Goal: Book appointment/travel/reservation

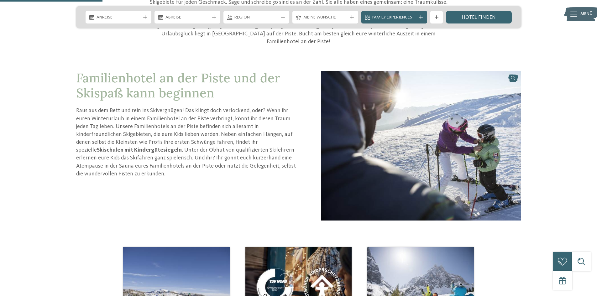
scroll to position [282, 0]
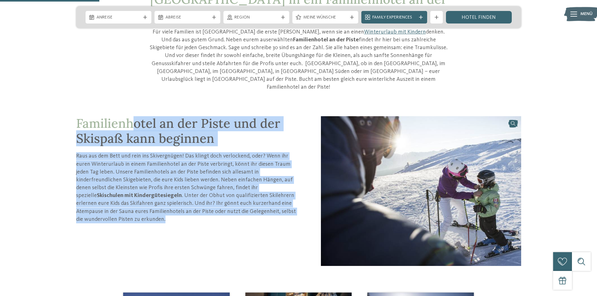
drag, startPoint x: 132, startPoint y: 85, endPoint x: 177, endPoint y: 206, distance: 128.8
click at [179, 205] on div "Familienhotel an der Piste und der Skispaß kann beginnen Raus aus dem Bett und …" at bounding box center [198, 191] width 245 height 150
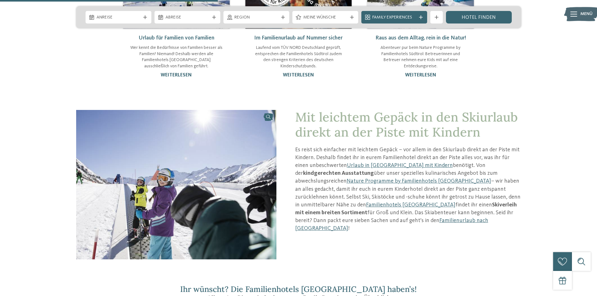
scroll to position [626, 0]
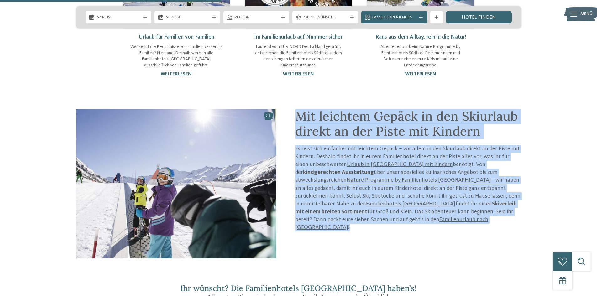
drag, startPoint x: 298, startPoint y: 83, endPoint x: 352, endPoint y: 212, distance: 139.3
click at [352, 212] on div "Mit leichtem Gepäck in den Skiurlaub direkt an der Piste mit Kindern Es reist s…" at bounding box center [398, 184] width 245 height 150
click at [352, 211] on div "Mit leichtem Gepäck in den Skiurlaub direkt an der Piste mit Kindern Es reist s…" at bounding box center [398, 184] width 245 height 150
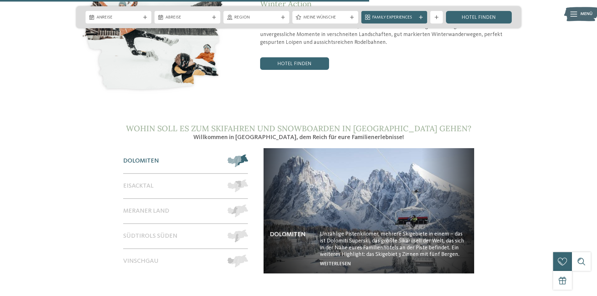
scroll to position [1096, 0]
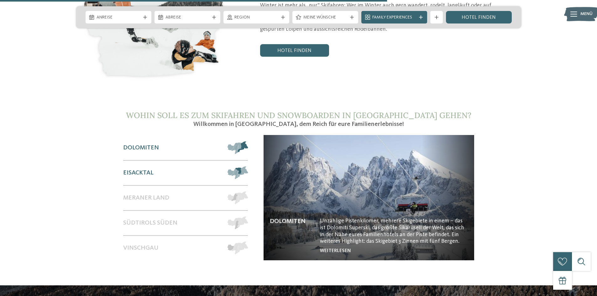
click at [154, 161] on div "Eisacktal" at bounding box center [172, 173] width 98 height 24
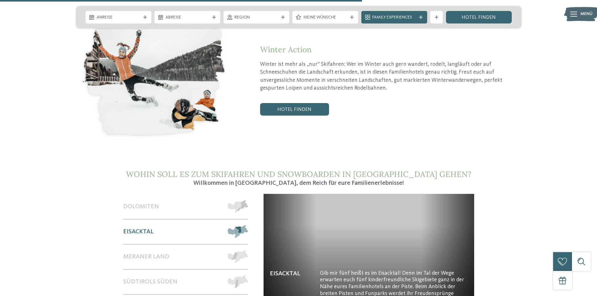
scroll to position [1033, 0]
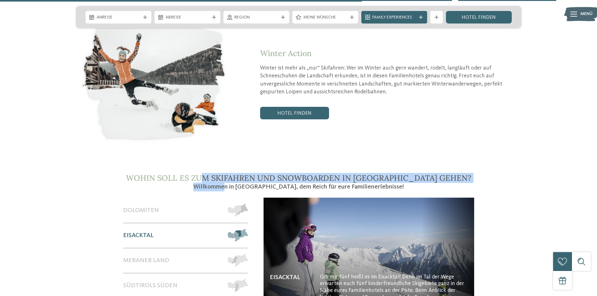
drag, startPoint x: 222, startPoint y: 135, endPoint x: 246, endPoint y: 159, distance: 33.7
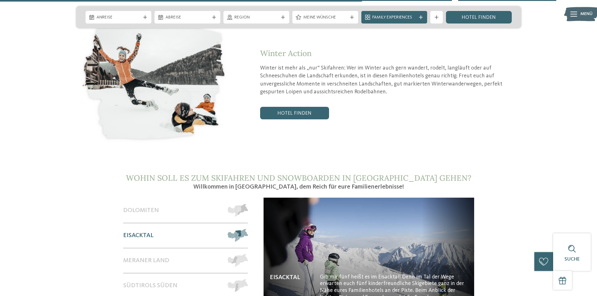
click at [246, 184] on span "Willkommen in [GEOGRAPHIC_DATA], dem Reich für eure Familienerlebnisse!" at bounding box center [298, 187] width 210 height 6
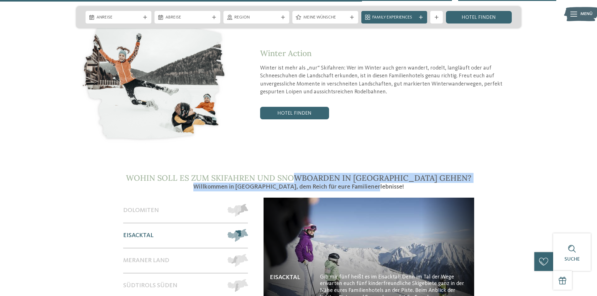
drag, startPoint x: 390, startPoint y: 157, endPoint x: 314, endPoint y: 116, distance: 87.0
click at [313, 116] on div "Winter Action Winter ist mehr als „nur“ Skifahren: Wer im Winter auch gern wand…" at bounding box center [298, 84] width 445 height 128
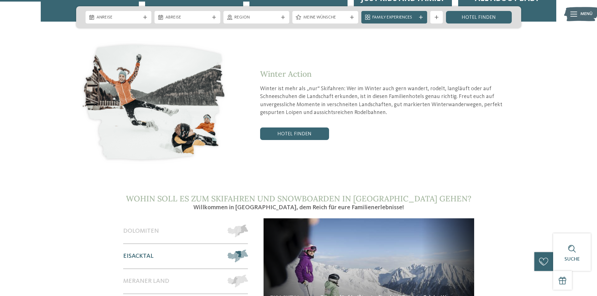
scroll to position [986, 0]
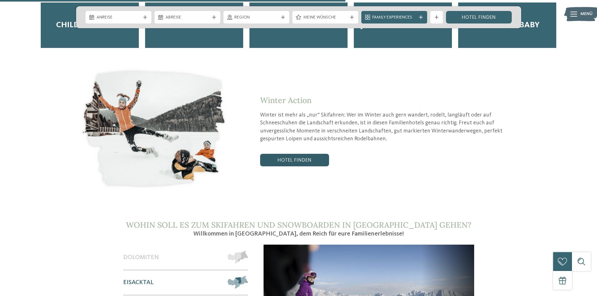
click at [295, 154] on link "Hotel finden" at bounding box center [294, 160] width 69 height 13
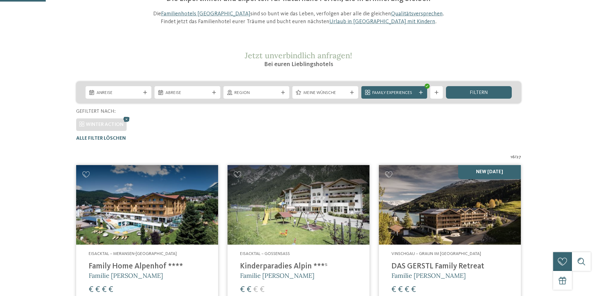
scroll to position [157, 0]
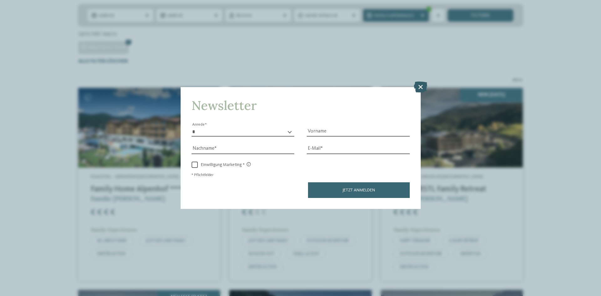
click at [417, 89] on icon at bounding box center [420, 86] width 13 height 11
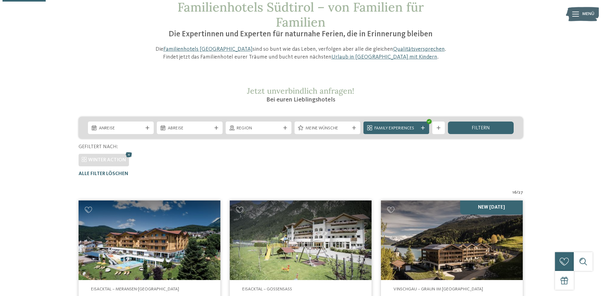
scroll to position [31, 0]
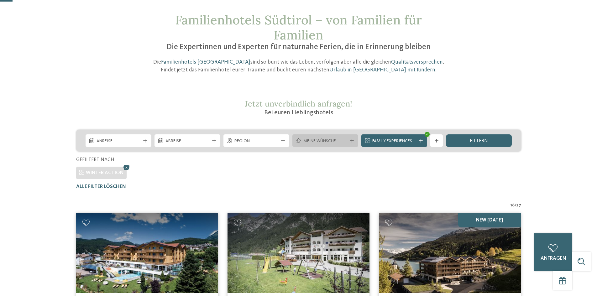
click at [332, 141] on span "Meine Wünsche" at bounding box center [325, 141] width 44 height 6
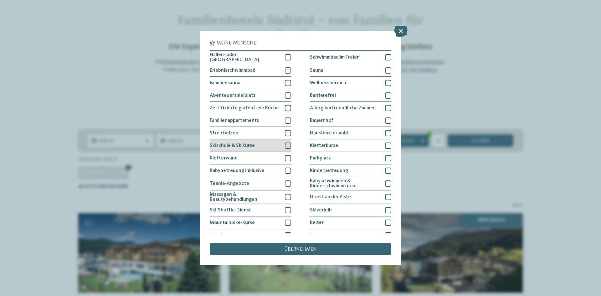
click at [282, 146] on div "Skischule & Skikurse" at bounding box center [250, 145] width 81 height 13
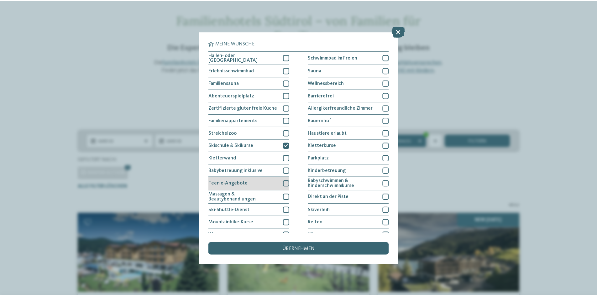
scroll to position [32, 0]
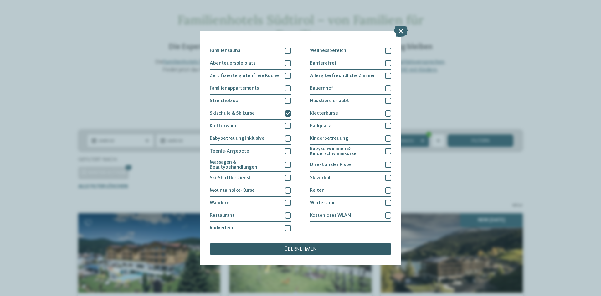
click at [296, 251] on span "übernehmen" at bounding box center [300, 249] width 33 height 5
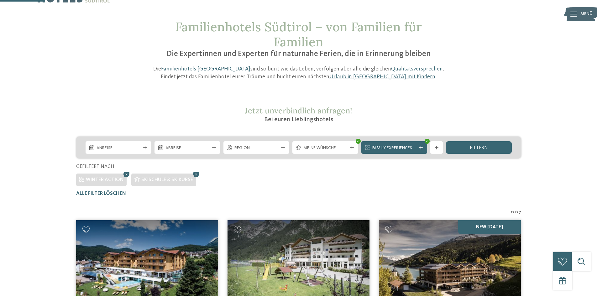
scroll to position [0, 0]
